Goal: Transaction & Acquisition: Purchase product/service

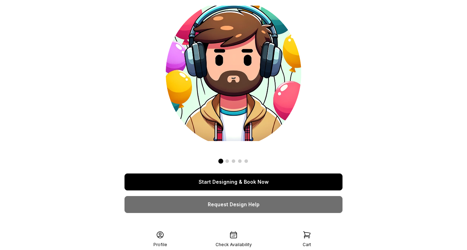
click at [238, 183] on link "Start Designing & Book Now" at bounding box center [233, 181] width 218 height 17
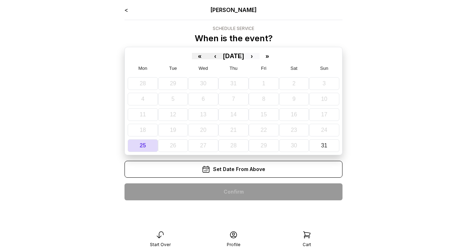
click at [259, 57] on button "›" at bounding box center [252, 56] width 16 height 6
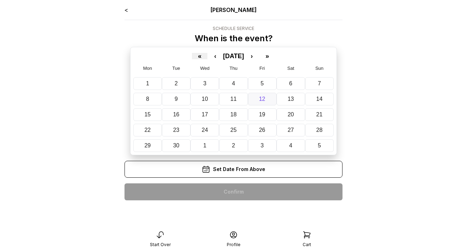
click at [262, 98] on abbr "12" at bounding box center [262, 99] width 6 height 6
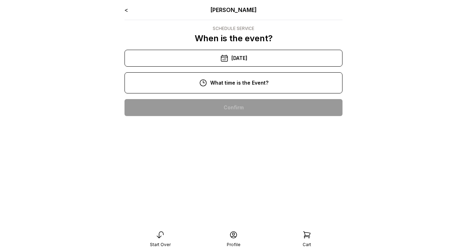
click at [245, 107] on div "10:00 am" at bounding box center [233, 107] width 207 height 17
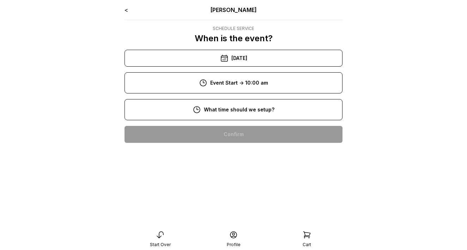
click at [244, 130] on div "8:00 am" at bounding box center [233, 134] width 207 height 17
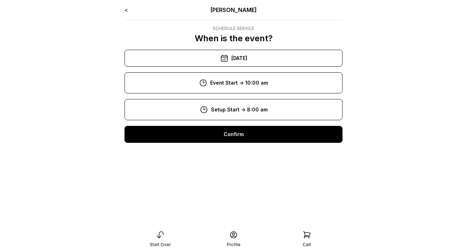
click at [241, 134] on div "Confirm" at bounding box center [233, 134] width 218 height 17
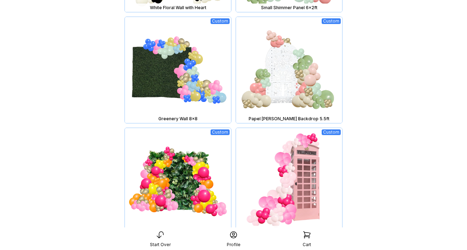
scroll to position [646, 0]
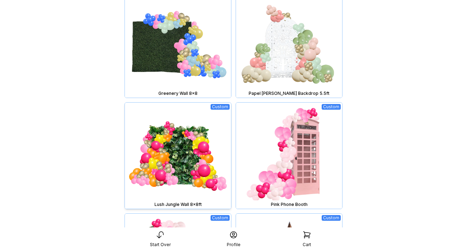
click at [195, 166] on img at bounding box center [178, 156] width 106 height 106
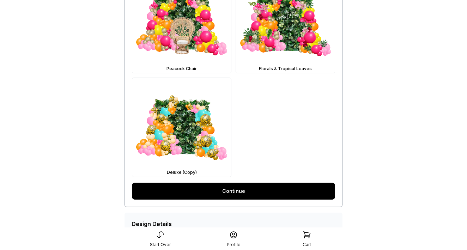
scroll to position [470, 0]
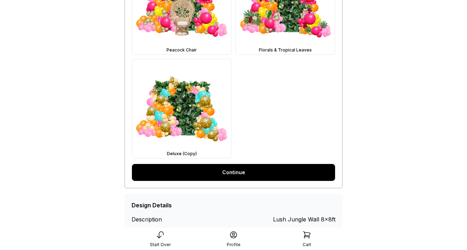
click at [269, 174] on link "Continue" at bounding box center [233, 172] width 203 height 17
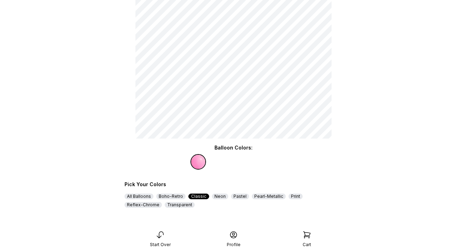
scroll to position [79, 0]
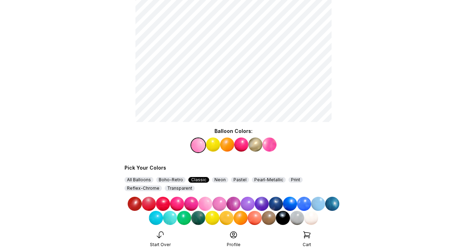
click at [244, 144] on img at bounding box center [241, 144] width 14 height 14
click at [233, 203] on img at bounding box center [233, 204] width 14 height 14
click at [227, 151] on img at bounding box center [225, 144] width 14 height 14
click at [201, 217] on img at bounding box center [198, 218] width 14 height 14
click at [268, 145] on img at bounding box center [269, 144] width 14 height 14
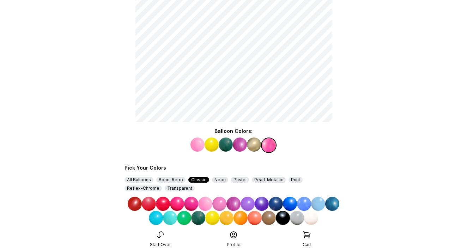
click at [304, 202] on img at bounding box center [304, 204] width 14 height 14
click at [213, 147] on img at bounding box center [211, 144] width 14 height 14
click at [300, 202] on img at bounding box center [304, 204] width 14 height 14
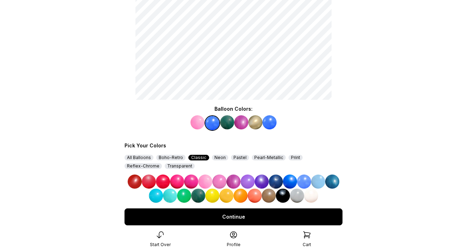
scroll to position [123, 0]
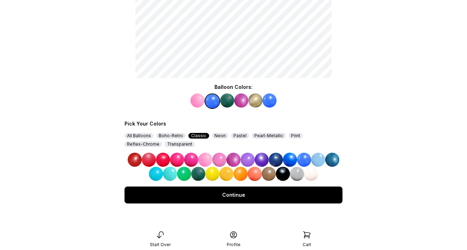
click at [296, 199] on div "Continue" at bounding box center [233, 194] width 218 height 17
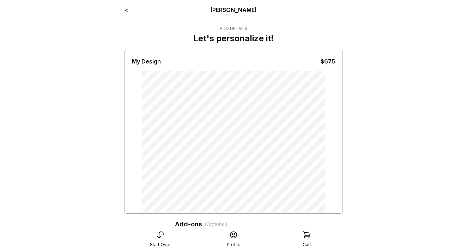
click at [126, 11] on link "<" at bounding box center [126, 9] width 4 height 7
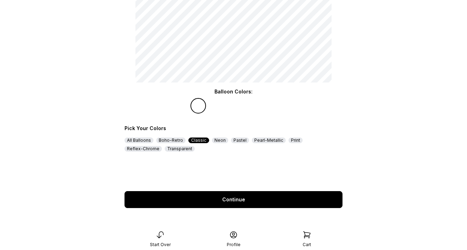
scroll to position [123, 0]
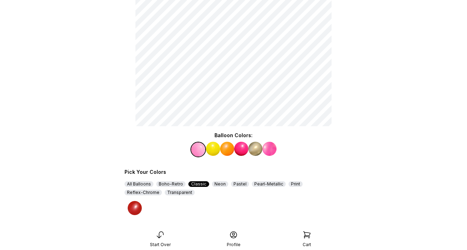
scroll to position [79, 0]
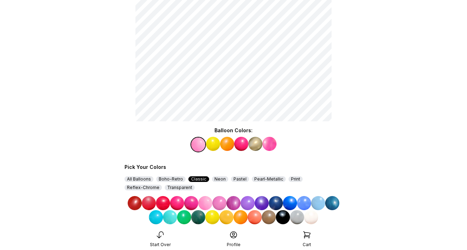
click at [306, 203] on img at bounding box center [304, 203] width 14 height 14
click at [267, 147] on img at bounding box center [269, 144] width 14 height 14
click at [303, 204] on img at bounding box center [304, 203] width 14 height 14
click at [238, 147] on img at bounding box center [240, 144] width 14 height 14
click at [248, 199] on img at bounding box center [247, 203] width 14 height 14
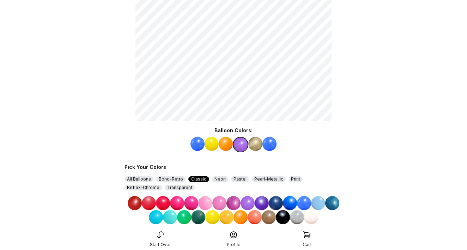
click at [211, 143] on img at bounding box center [211, 144] width 14 height 14
click at [199, 218] on img at bounding box center [198, 217] width 14 height 14
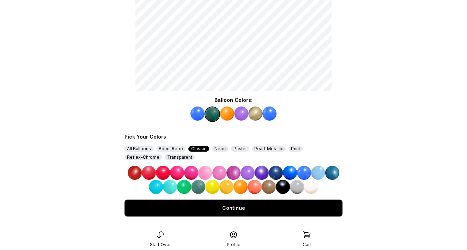
scroll to position [111, 0]
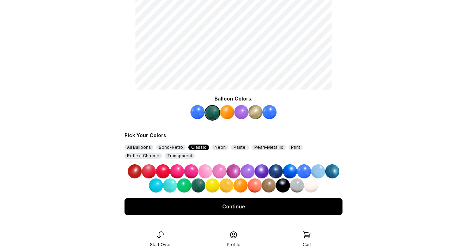
click at [227, 208] on div "Continue" at bounding box center [233, 206] width 218 height 17
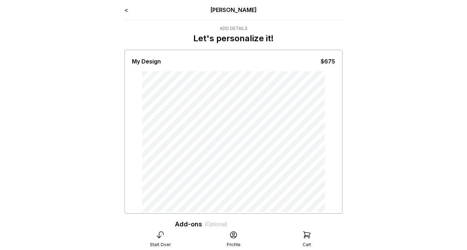
click at [127, 10] on link "<" at bounding box center [126, 9] width 4 height 7
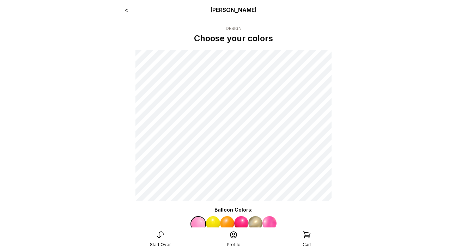
click at [126, 10] on link "<" at bounding box center [126, 9] width 4 height 7
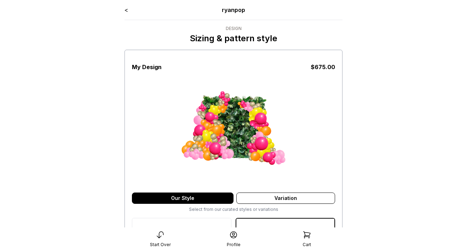
click at [126, 11] on link "<" at bounding box center [126, 9] width 4 height 7
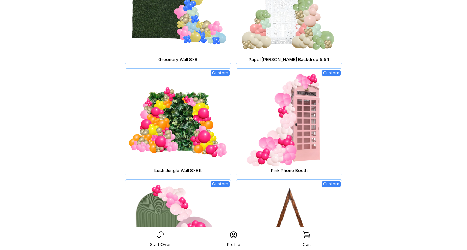
scroll to position [684, 0]
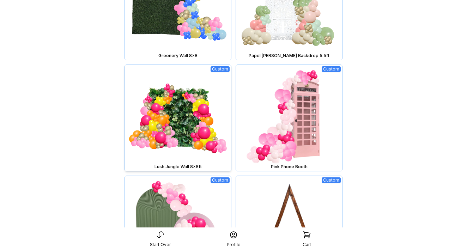
click at [193, 138] on img at bounding box center [178, 118] width 106 height 106
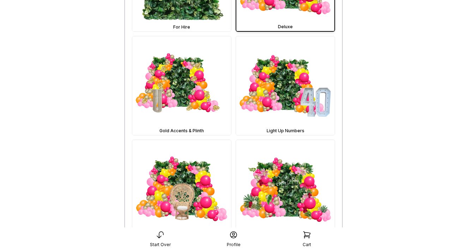
scroll to position [287, 0]
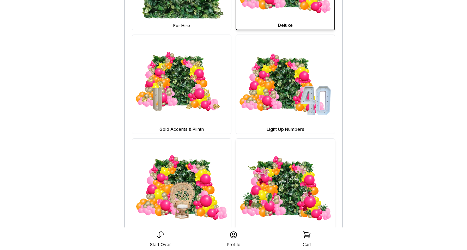
click at [281, 181] on img at bounding box center [285, 187] width 99 height 99
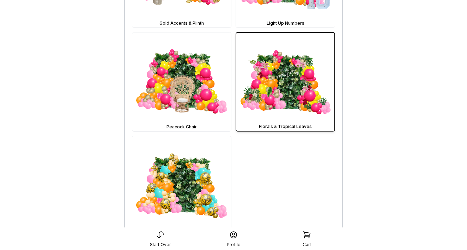
scroll to position [449, 0]
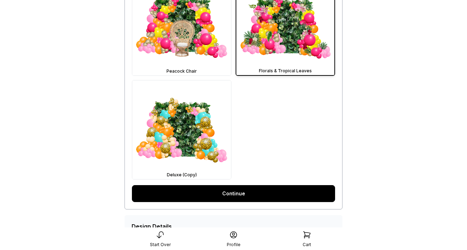
click at [258, 197] on link "Continue" at bounding box center [233, 193] width 203 height 17
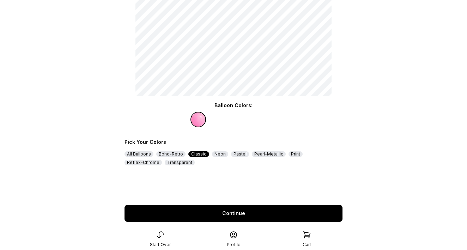
scroll to position [123, 0]
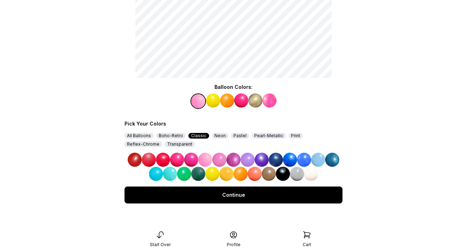
click at [250, 161] on img at bounding box center [247, 160] width 14 height 14
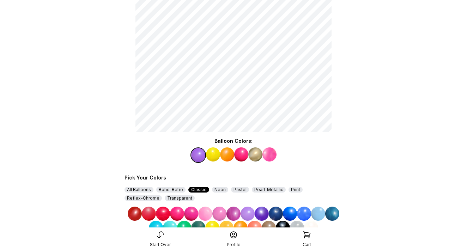
scroll to position [70, 0]
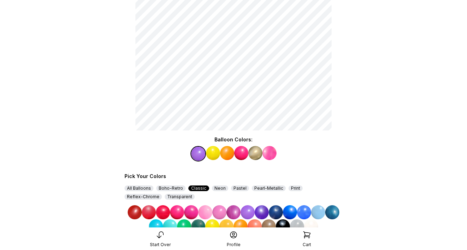
click at [257, 154] on img at bounding box center [255, 153] width 14 height 14
click at [279, 213] on img at bounding box center [276, 212] width 14 height 14
click at [270, 157] on img at bounding box center [269, 153] width 14 height 14
click at [307, 213] on img at bounding box center [304, 212] width 14 height 14
click at [216, 157] on img at bounding box center [211, 153] width 14 height 14
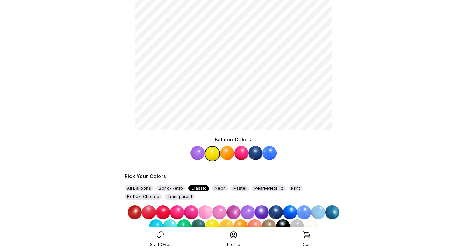
click at [306, 214] on img at bounding box center [304, 212] width 14 height 14
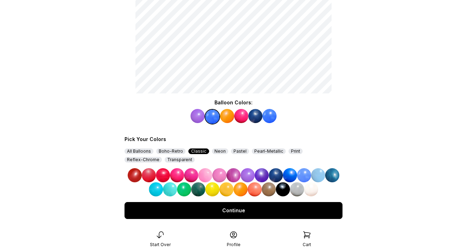
scroll to position [123, 0]
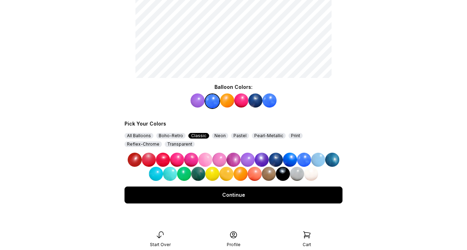
click at [285, 193] on div "Continue" at bounding box center [233, 194] width 218 height 17
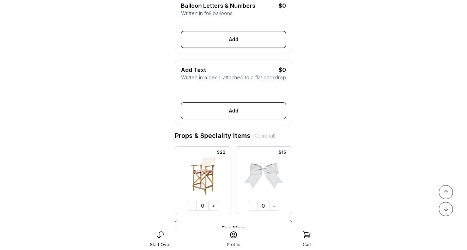
scroll to position [241, 0]
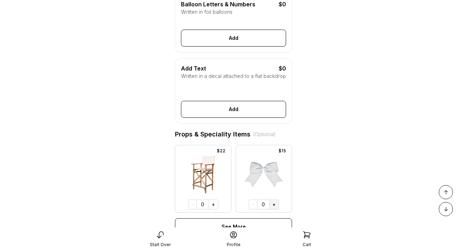
click at [274, 207] on button "+" at bounding box center [274, 204] width 10 height 10
click at [274, 207] on button "+" at bounding box center [273, 204] width 10 height 10
click at [274, 207] on button "+" at bounding box center [274, 204] width 10 height 10
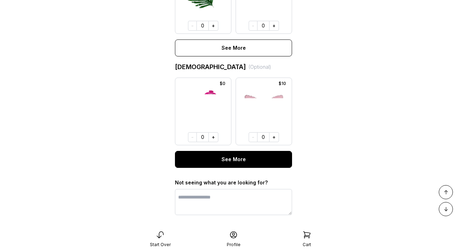
scroll to position [567, 0]
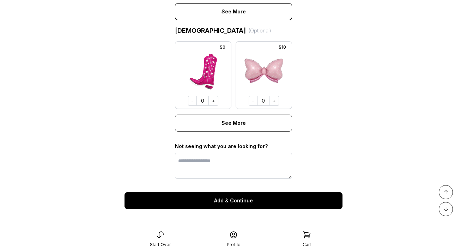
click at [247, 197] on button "Add & Continue" at bounding box center [233, 200] width 218 height 17
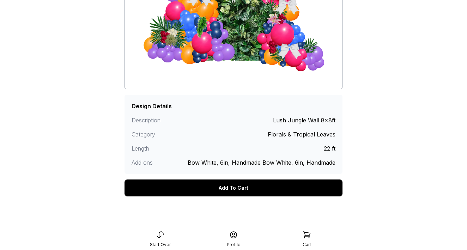
scroll to position [127, 0]
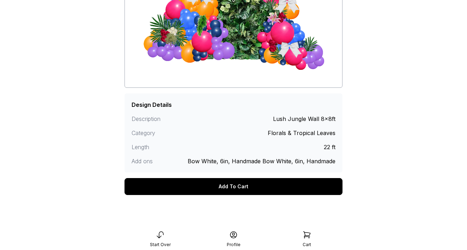
click at [248, 188] on div "Add To Cart" at bounding box center [233, 186] width 218 height 17
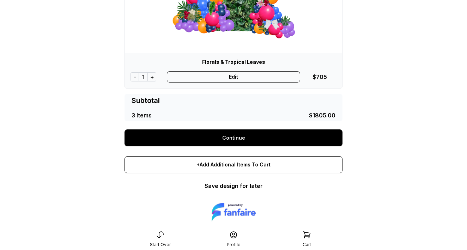
scroll to position [460, 0]
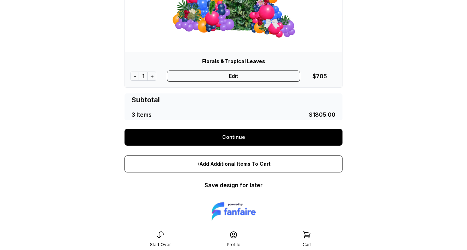
click at [253, 137] on link "Continue" at bounding box center [233, 137] width 218 height 17
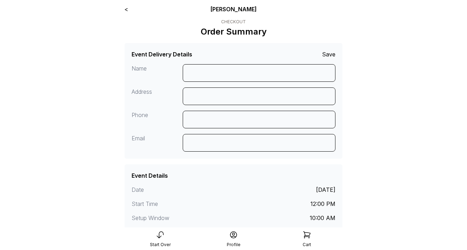
scroll to position [3, 0]
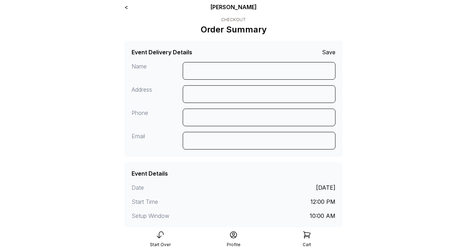
click at [127, 5] on link "<" at bounding box center [126, 7] width 4 height 7
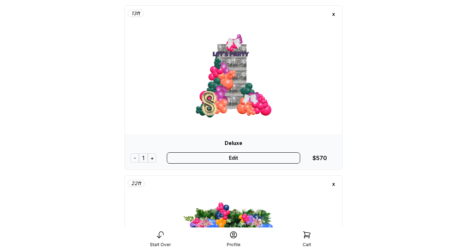
scroll to position [252, 0]
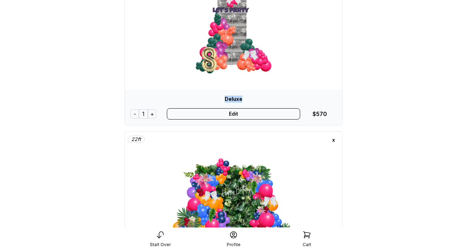
drag, startPoint x: 224, startPoint y: 99, endPoint x: 250, endPoint y: 99, distance: 25.4
click at [250, 99] on div "Deluxe" at bounding box center [233, 99] width 206 height 7
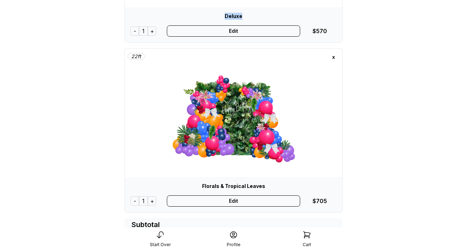
scroll to position [396, 0]
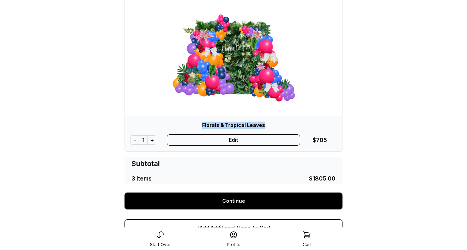
drag, startPoint x: 204, startPoint y: 123, endPoint x: 273, endPoint y: 124, distance: 68.7
click at [273, 124] on div "Florals & Tropical Leaves" at bounding box center [233, 125] width 206 height 7
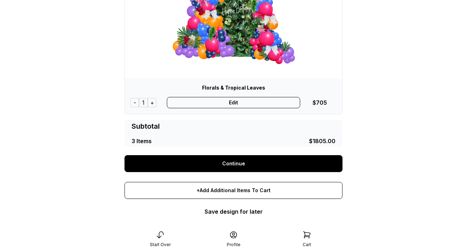
scroll to position [473, 0]
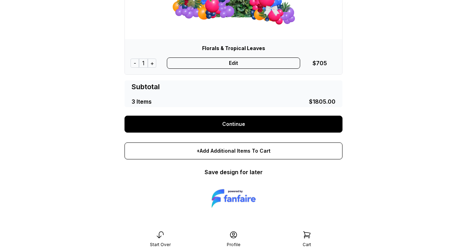
click at [242, 127] on link "Continue" at bounding box center [233, 124] width 218 height 17
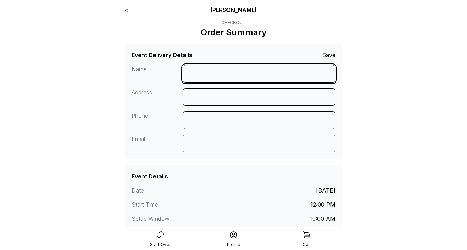
click at [199, 76] on input at bounding box center [259, 74] width 153 height 18
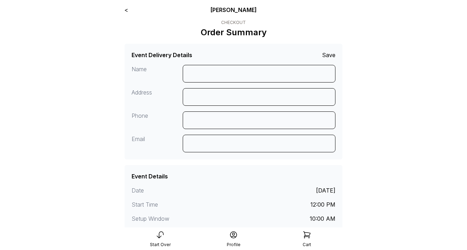
click at [128, 9] on link "<" at bounding box center [126, 9] width 4 height 7
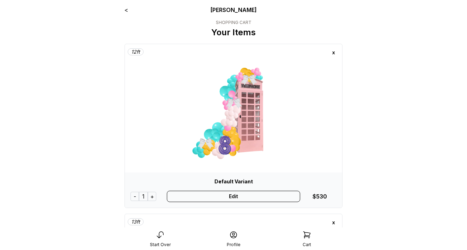
click at [333, 52] on div "x" at bounding box center [333, 52] width 11 height 11
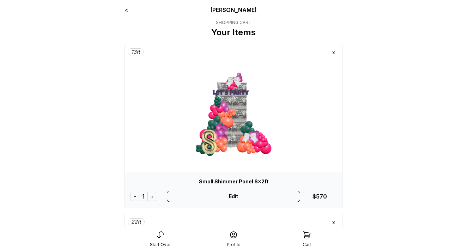
click at [333, 52] on div "x" at bounding box center [333, 52] width 11 height 11
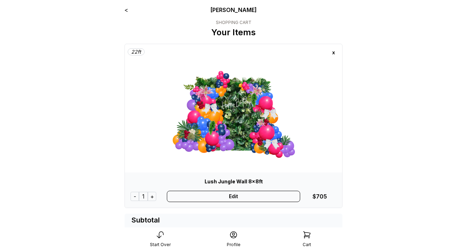
click at [333, 52] on div "x" at bounding box center [333, 52] width 11 height 11
